Goal: Transaction & Acquisition: Book appointment/travel/reservation

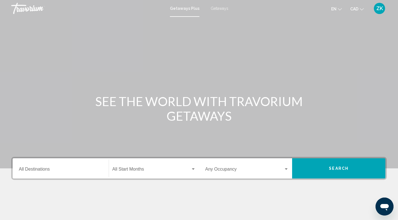
click at [49, 170] on input "Destination All Destinations" at bounding box center [61, 170] width 84 height 5
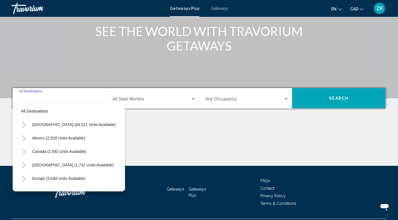
scroll to position [85, 0]
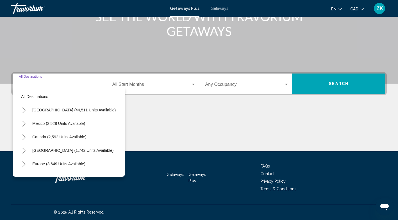
click at [24, 164] on icon "Toggle Europe (3,649 units available)" at bounding box center [24, 164] width 4 height 6
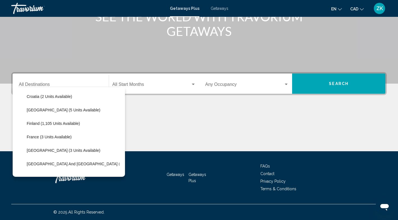
scroll to position [108, 0]
click at [52, 138] on span "France (3 units available)" at bounding box center [49, 137] width 45 height 4
type input "**********"
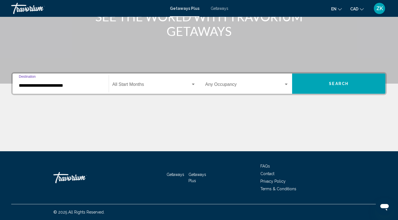
click at [193, 85] on div "Search widget" at bounding box center [193, 84] width 5 height 4
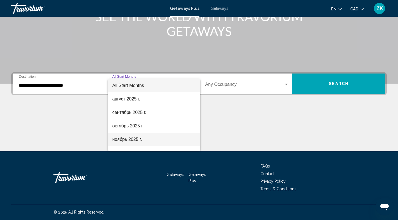
click at [122, 139] on span "ноябрь 2025 г." at bounding box center [153, 139] width 83 height 13
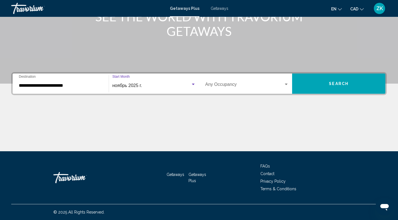
click at [314, 84] on button "Search" at bounding box center [338, 84] width 93 height 20
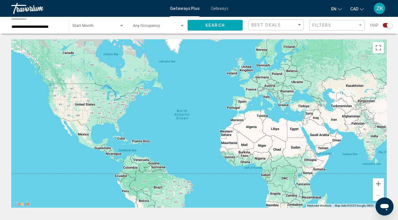
click at [42, 28] on input "**********" at bounding box center [38, 27] width 52 height 4
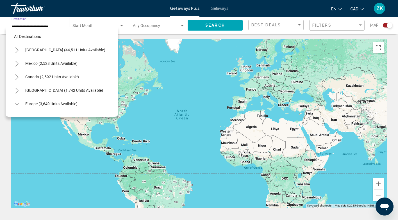
scroll to position [116, 0]
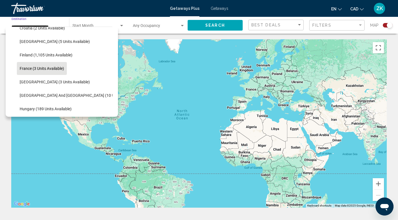
click at [44, 69] on span "France (3 units available)" at bounding box center [42, 68] width 44 height 4
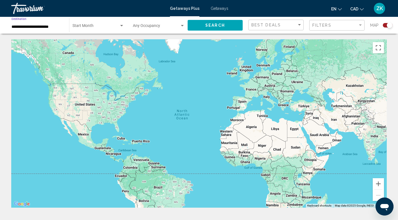
click at [121, 26] on div "Search widget" at bounding box center [121, 25] width 3 height 1
click at [89, 28] on span "All Start Months" at bounding box center [86, 27] width 28 height 4
click at [209, 29] on button "Search" at bounding box center [214, 25] width 55 height 10
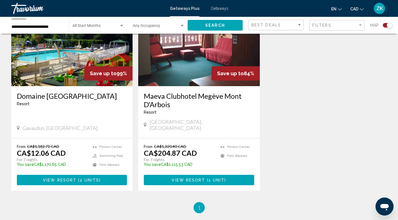
scroll to position [237, 0]
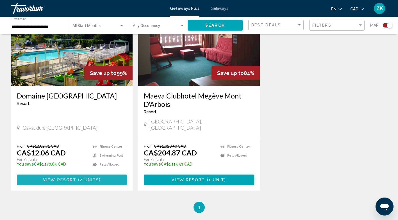
click at [79, 178] on span "( 2 units )" at bounding box center [88, 180] width 24 height 4
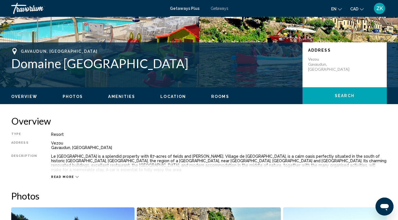
scroll to position [98, 0]
click at [76, 175] on icon "Main content" at bounding box center [77, 176] width 3 height 3
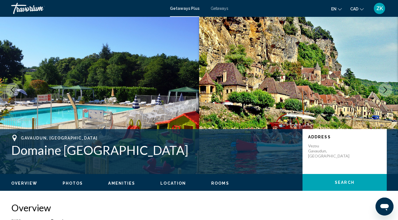
scroll to position [10, 0]
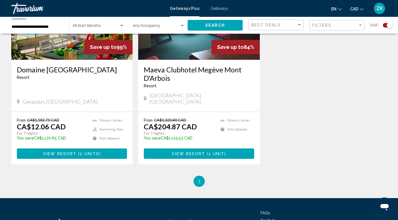
scroll to position [260, 0]
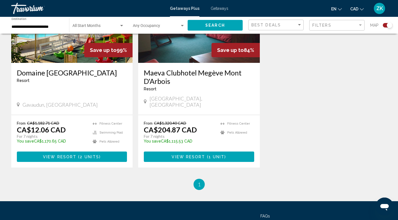
click at [179, 155] on span "View Resort" at bounding box center [187, 157] width 33 height 4
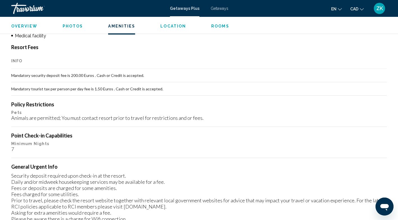
scroll to position [481, 0]
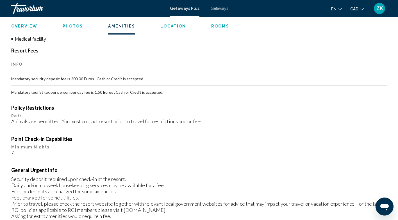
click at [219, 9] on span "Getaways" at bounding box center [220, 8] width 18 height 4
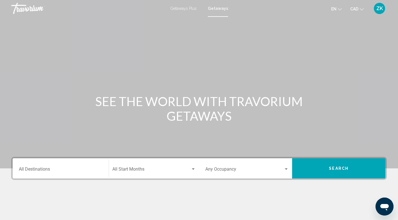
click at [74, 168] on input "Destination All Destinations" at bounding box center [61, 170] width 84 height 5
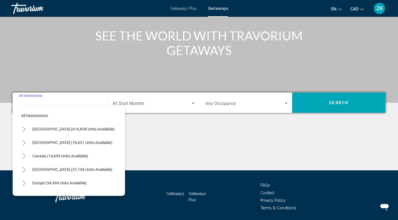
scroll to position [85, 0]
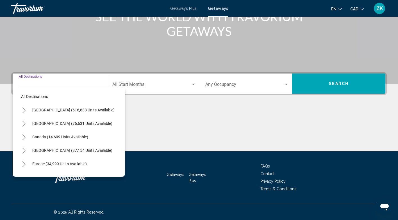
click at [24, 164] on icon "Toggle Europe (34,999 units available)" at bounding box center [24, 164] width 4 height 6
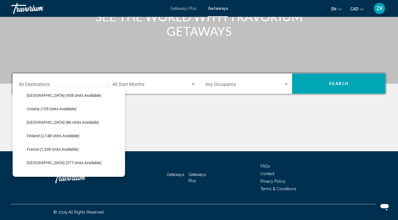
scroll to position [110, 0]
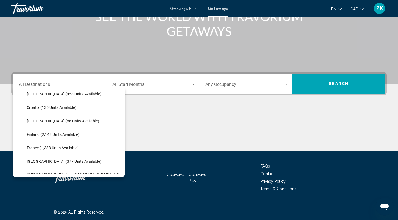
click at [53, 148] on span "France (1,338 units available)" at bounding box center [53, 148] width 52 height 4
type input "**********"
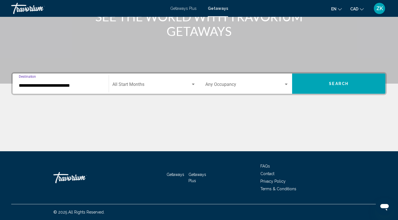
click at [191, 85] on div "Search widget" at bounding box center [193, 84] width 5 height 4
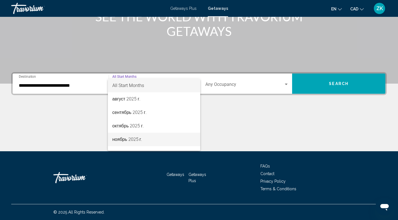
click at [125, 141] on span "ноябрь 2025 г." at bounding box center [153, 139] width 83 height 13
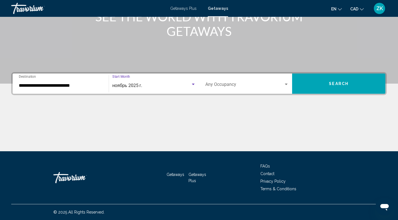
click at [314, 87] on button "Search" at bounding box center [338, 84] width 93 height 20
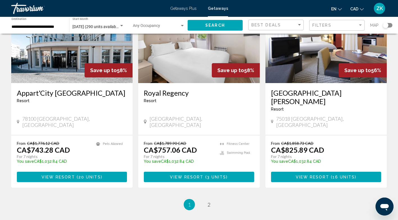
scroll to position [695, 0]
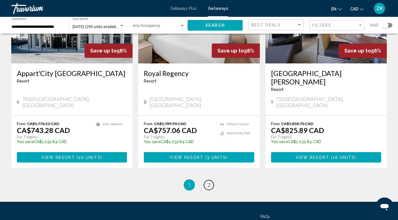
click at [213, 180] on link "page 2" at bounding box center [209, 185] width 10 height 10
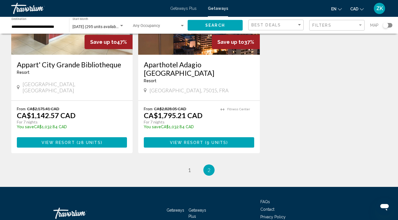
scroll to position [121, 0]
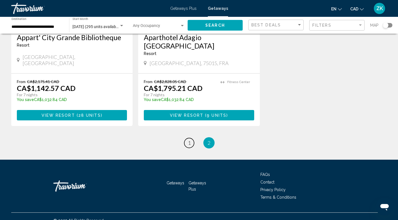
click at [187, 138] on link "page 1" at bounding box center [189, 143] width 10 height 10
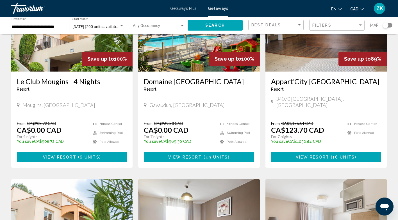
scroll to position [76, 0]
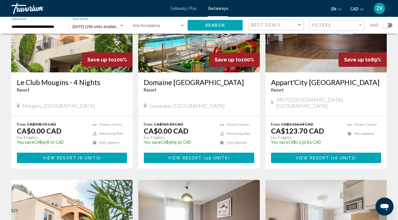
click at [87, 156] on span "6 units" at bounding box center [90, 158] width 20 height 4
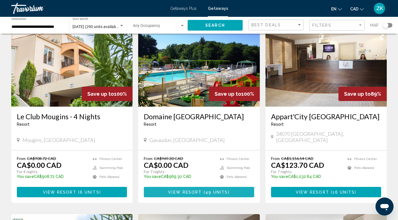
scroll to position [43, 0]
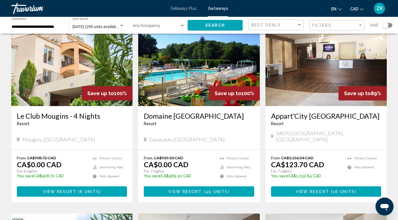
click at [200, 189] on span "View Resort" at bounding box center [184, 191] width 33 height 4
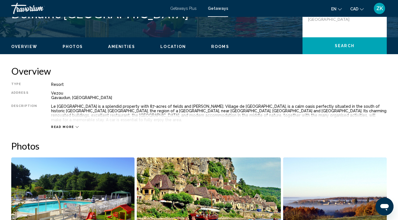
scroll to position [147, 0]
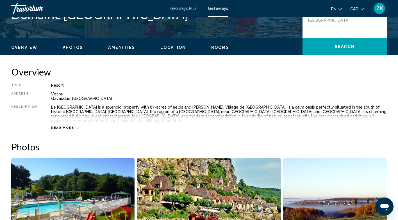
click at [76, 126] on icon "Main content" at bounding box center [77, 127] width 3 height 3
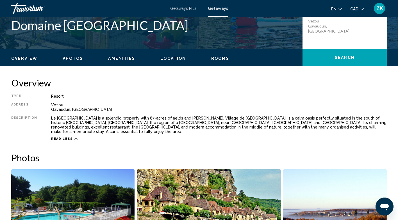
scroll to position [0, 0]
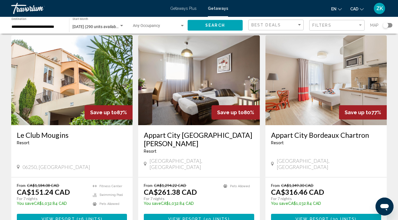
scroll to position [221, 0]
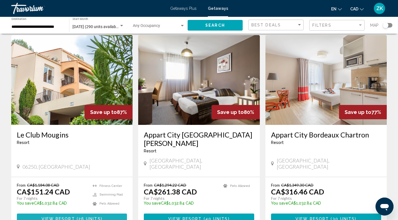
click at [48, 217] on span "View Resort" at bounding box center [58, 219] width 33 height 4
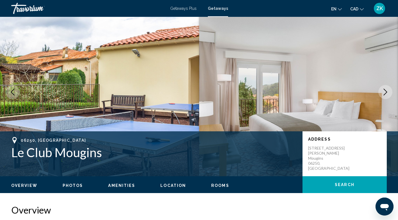
scroll to position [4, 0]
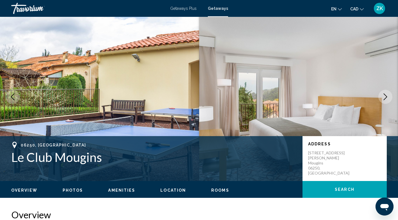
click at [48, 189] on ul "Overview Photos Amenities Location Rooms Search" at bounding box center [198, 190] width 375 height 6
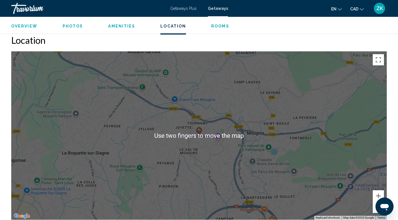
scroll to position [803, 0]
